Goal: Check status: Check status

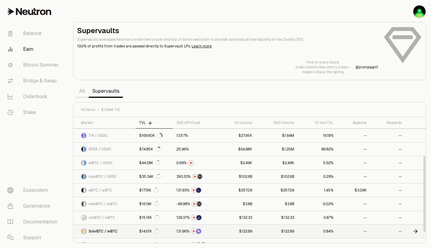
scroll to position [64, 0]
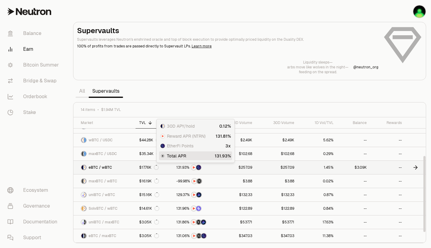
click at [171, 169] on link "$17.76K" at bounding box center [153, 167] width 37 height 13
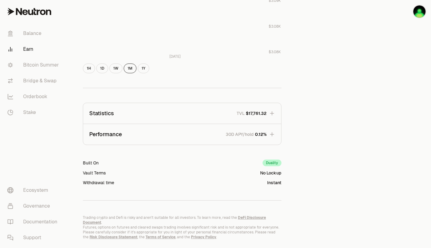
scroll to position [324, 0]
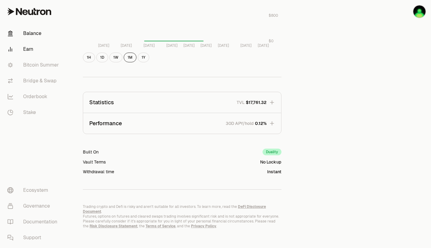
click at [29, 30] on link "Balance" at bounding box center [33, 34] width 63 height 16
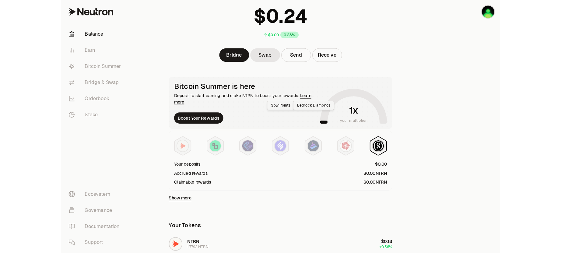
scroll to position [67, 0]
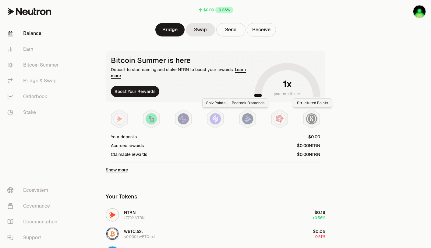
drag, startPoint x: 280, startPoint y: 64, endPoint x: 279, endPoint y: 76, distance: 11.9
click at [280, 67] on icon at bounding box center [287, 81] width 58 height 29
click at [265, 103] on div "Bitcoin Summer is here Deposit to start earning and stake NTRN to boost your re…" at bounding box center [215, 113] width 234 height 125
click at [155, 117] on img at bounding box center [151, 119] width 11 height 11
click at [128, 121] on div at bounding box center [215, 118] width 209 height 19
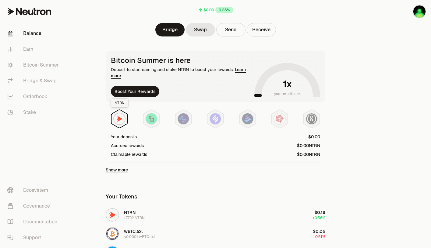
click at [118, 119] on img at bounding box center [119, 119] width 11 height 11
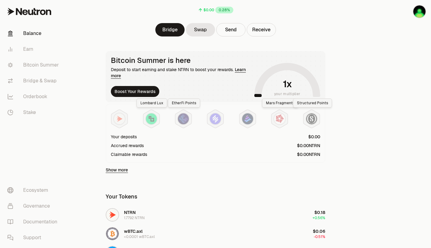
click at [322, 118] on div "Your deposits Accrued rewards Claimable rewards" at bounding box center [216, 133] width 220 height 59
click at [309, 118] on img at bounding box center [311, 119] width 11 height 11
